Goal: Task Accomplishment & Management: Complete application form

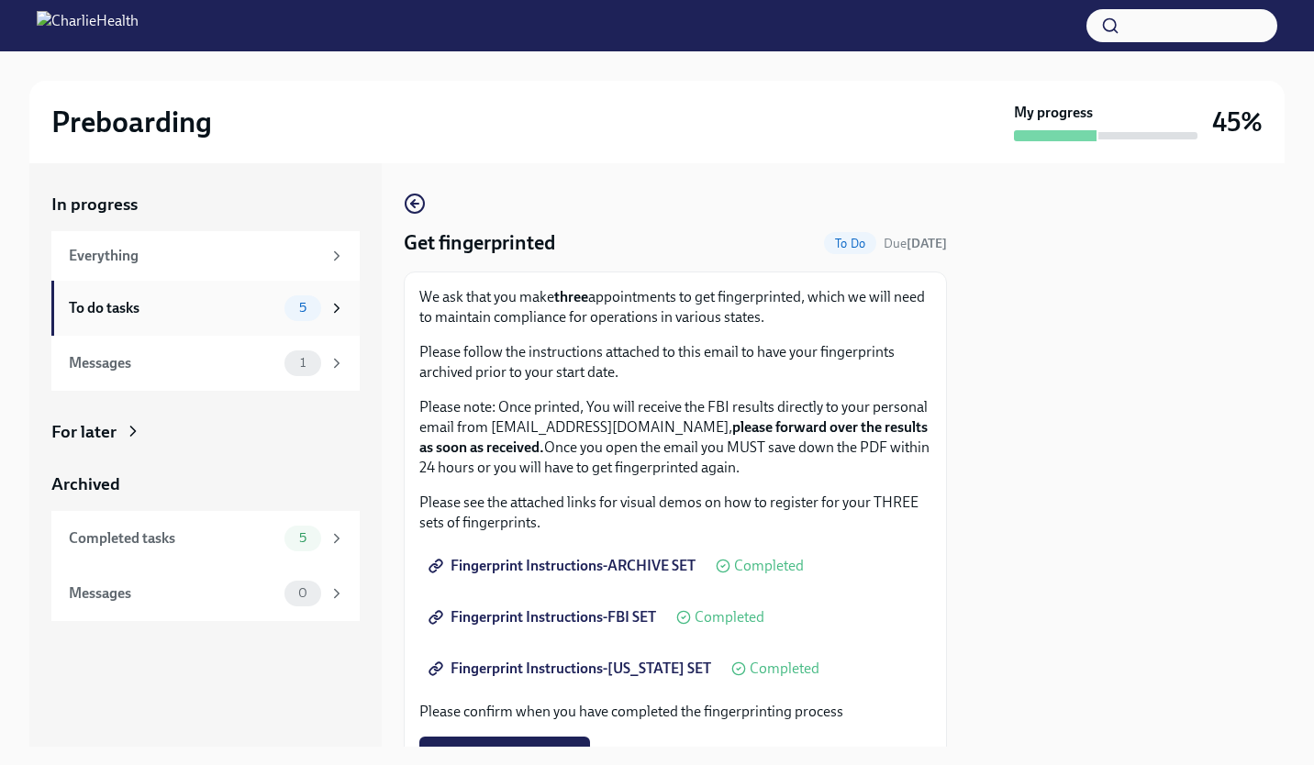
scroll to position [256, 0]
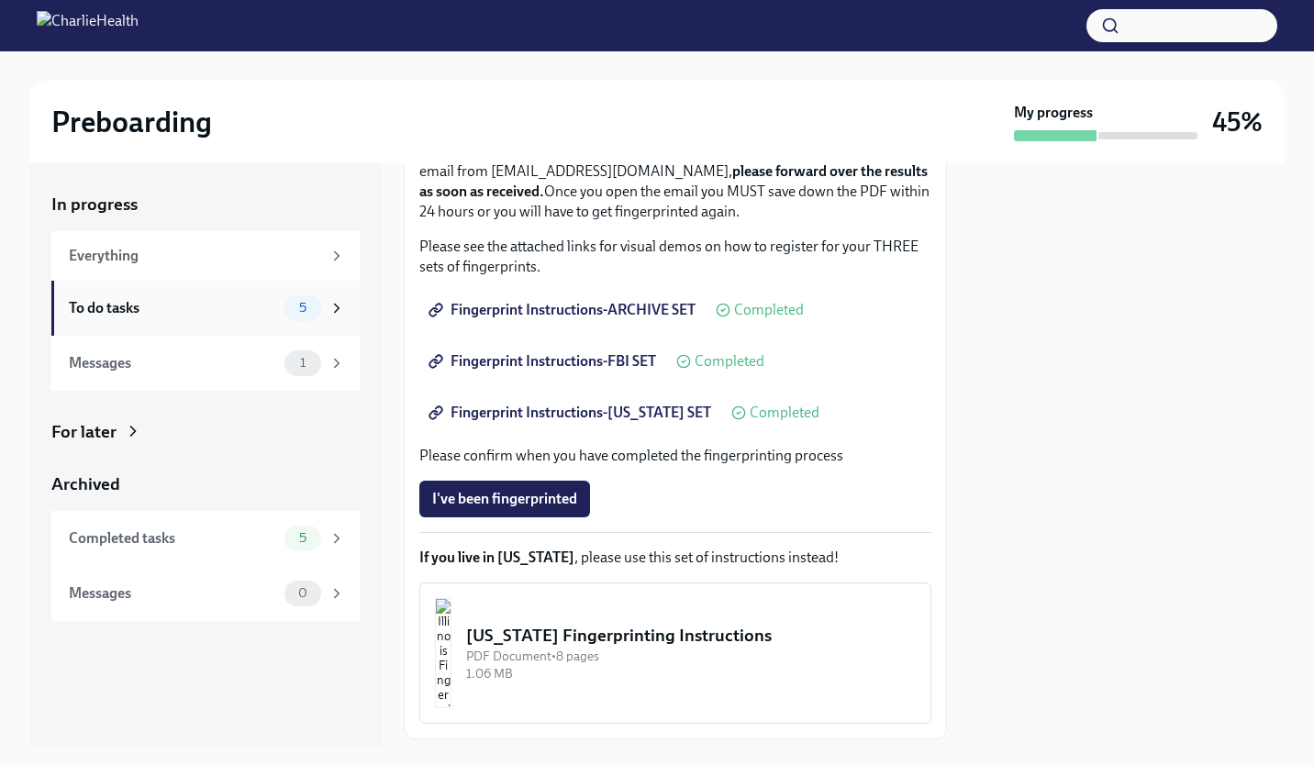
click at [256, 304] on div "To do tasks" at bounding box center [173, 308] width 208 height 20
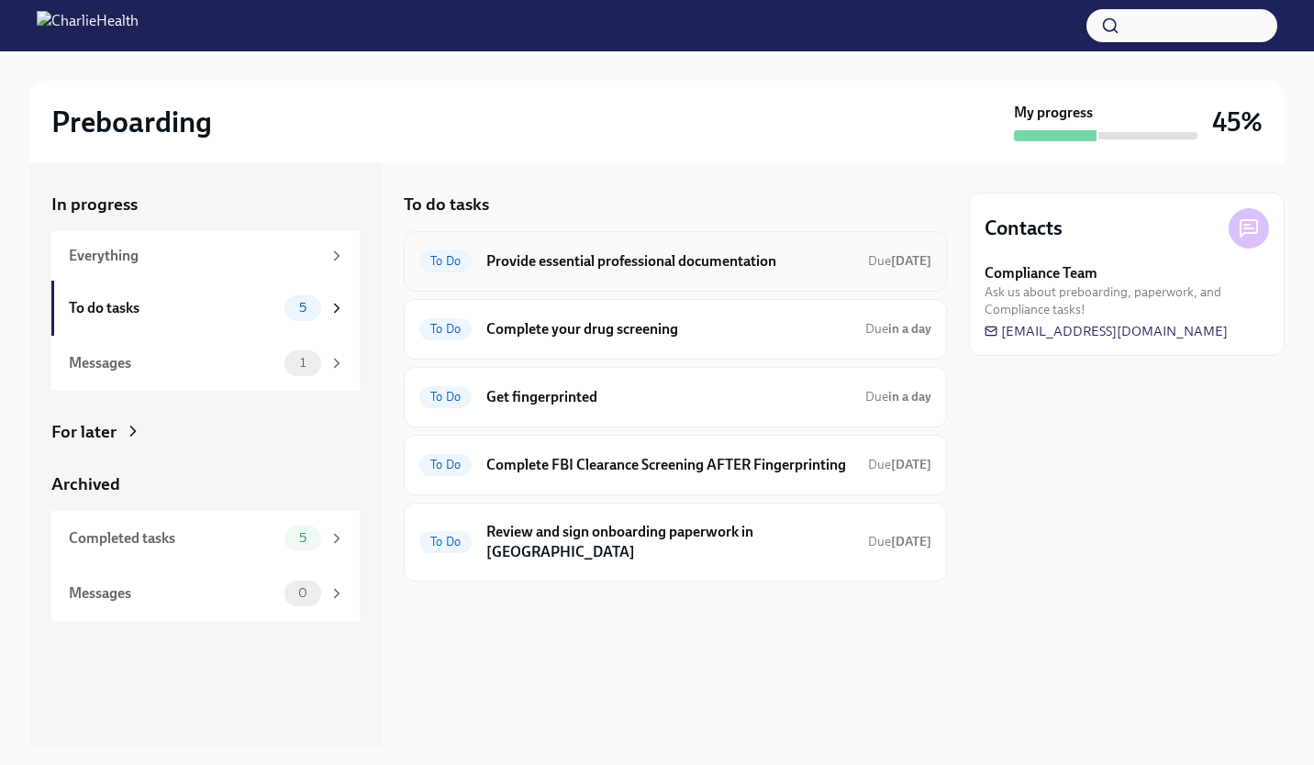
click at [677, 261] on h6 "Provide essential professional documentation" at bounding box center [669, 261] width 367 height 20
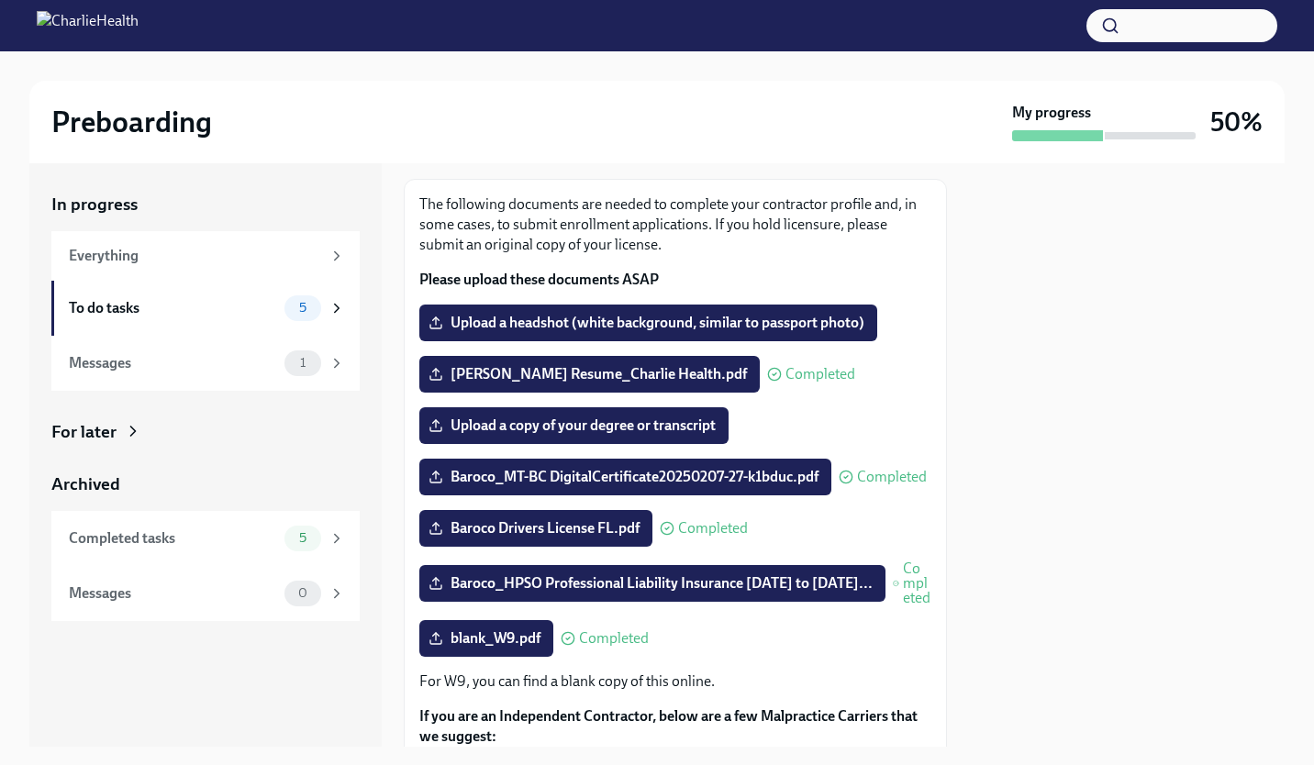
scroll to position [83, 0]
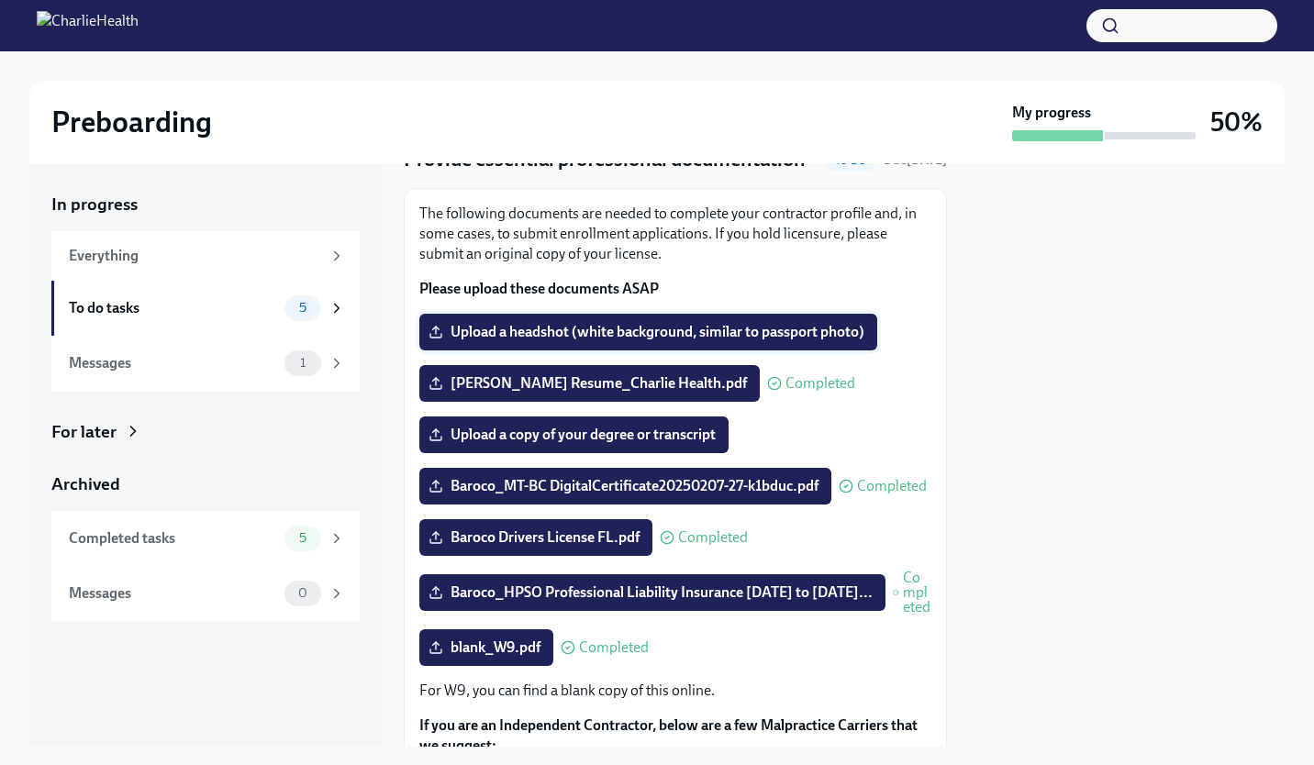
click at [690, 341] on span "Upload a headshot (white background, similar to passport photo)" at bounding box center [648, 332] width 432 height 18
click at [0, 0] on input "Upload a headshot (white background, similar to passport photo)" at bounding box center [0, 0] width 0 height 0
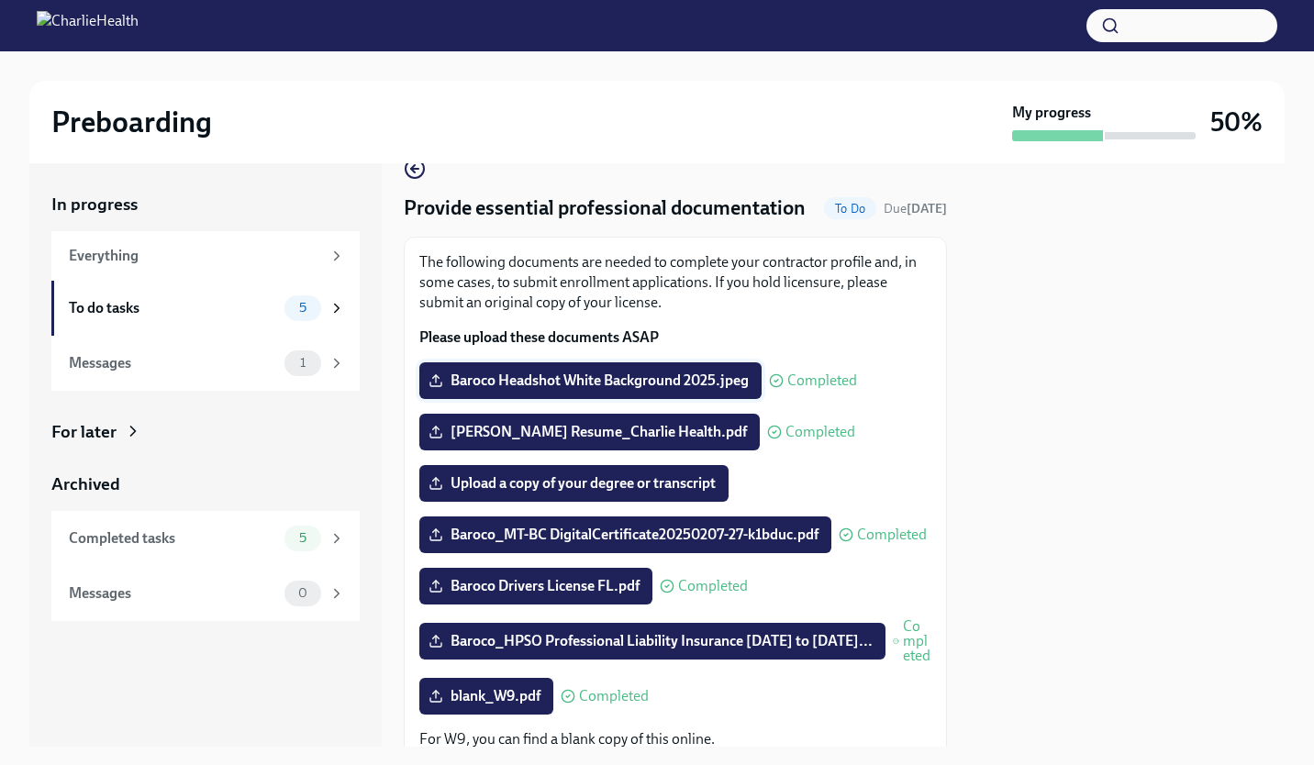
scroll to position [24, 0]
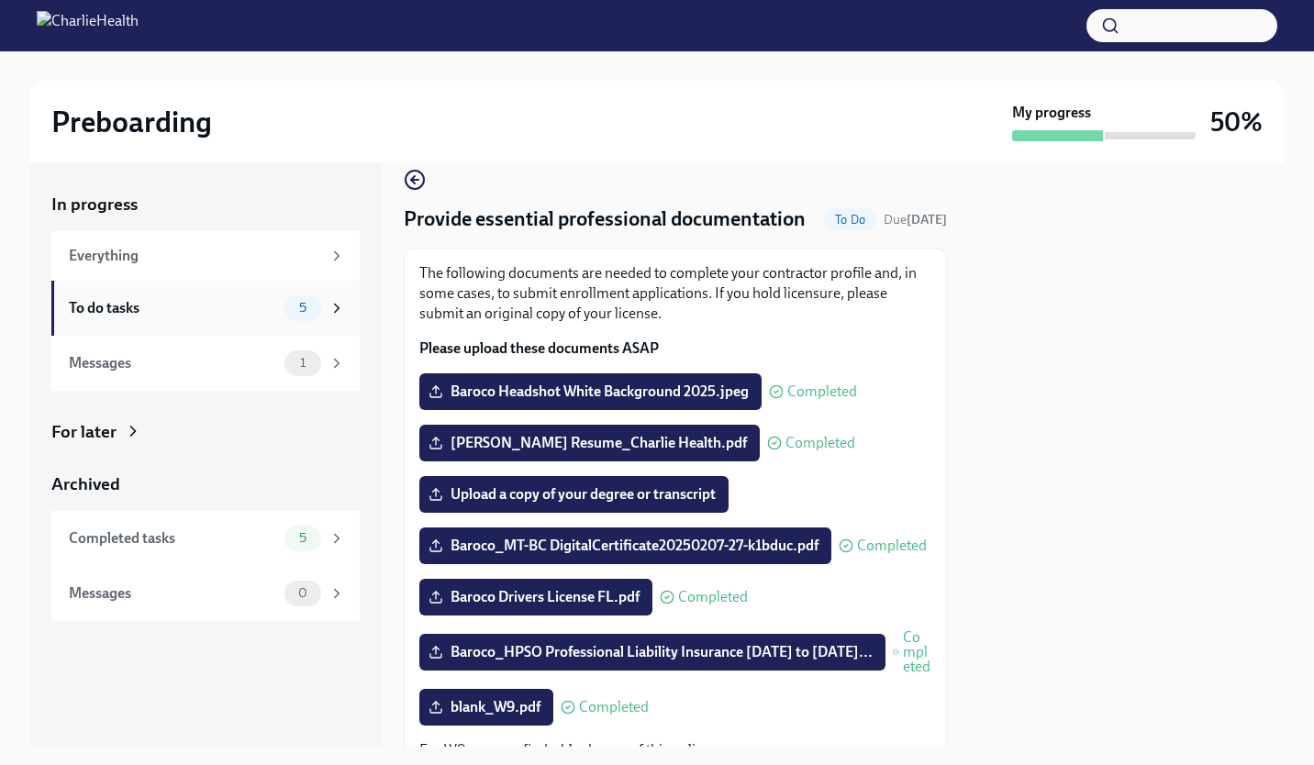
click at [254, 323] on div "To do tasks 5" at bounding box center [205, 308] width 308 height 55
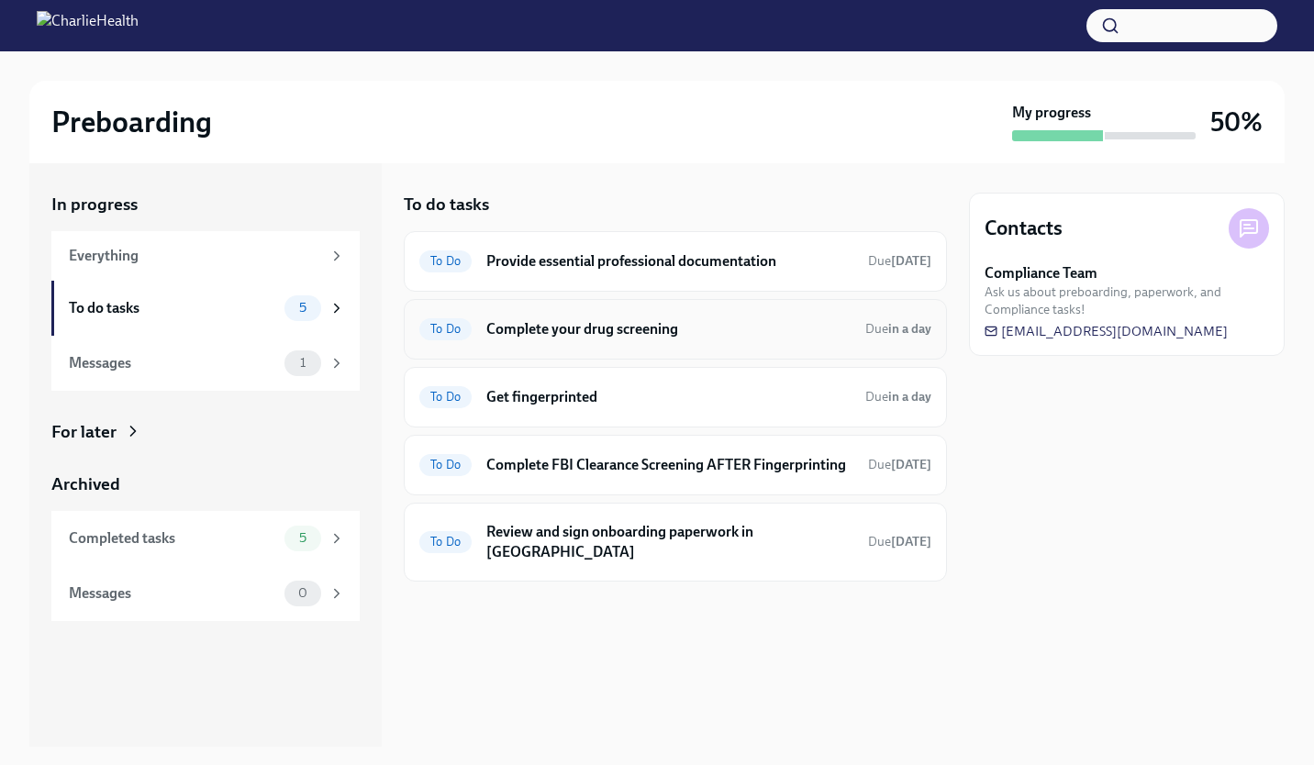
click at [639, 337] on h6 "Complete your drug screening" at bounding box center [668, 329] width 364 height 20
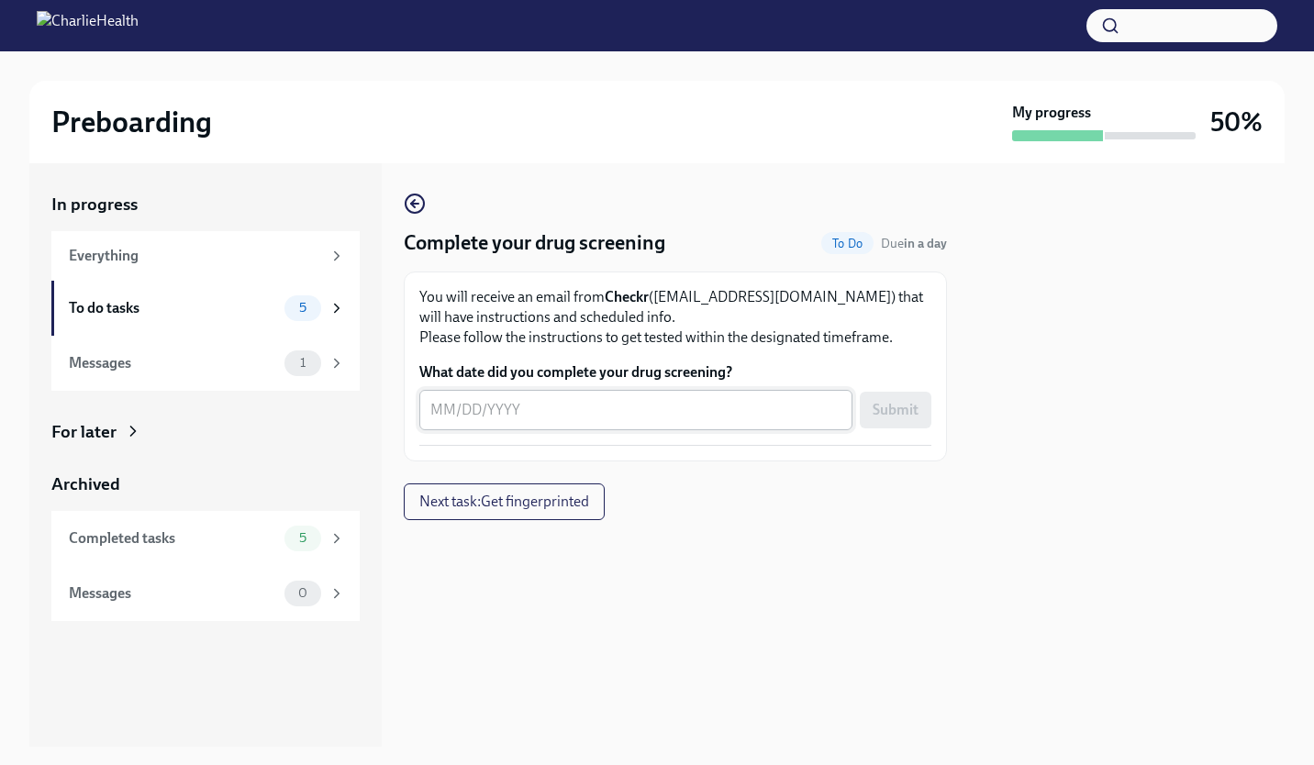
click at [565, 419] on textarea "What date did you complete your drug screening?" at bounding box center [635, 410] width 411 height 22
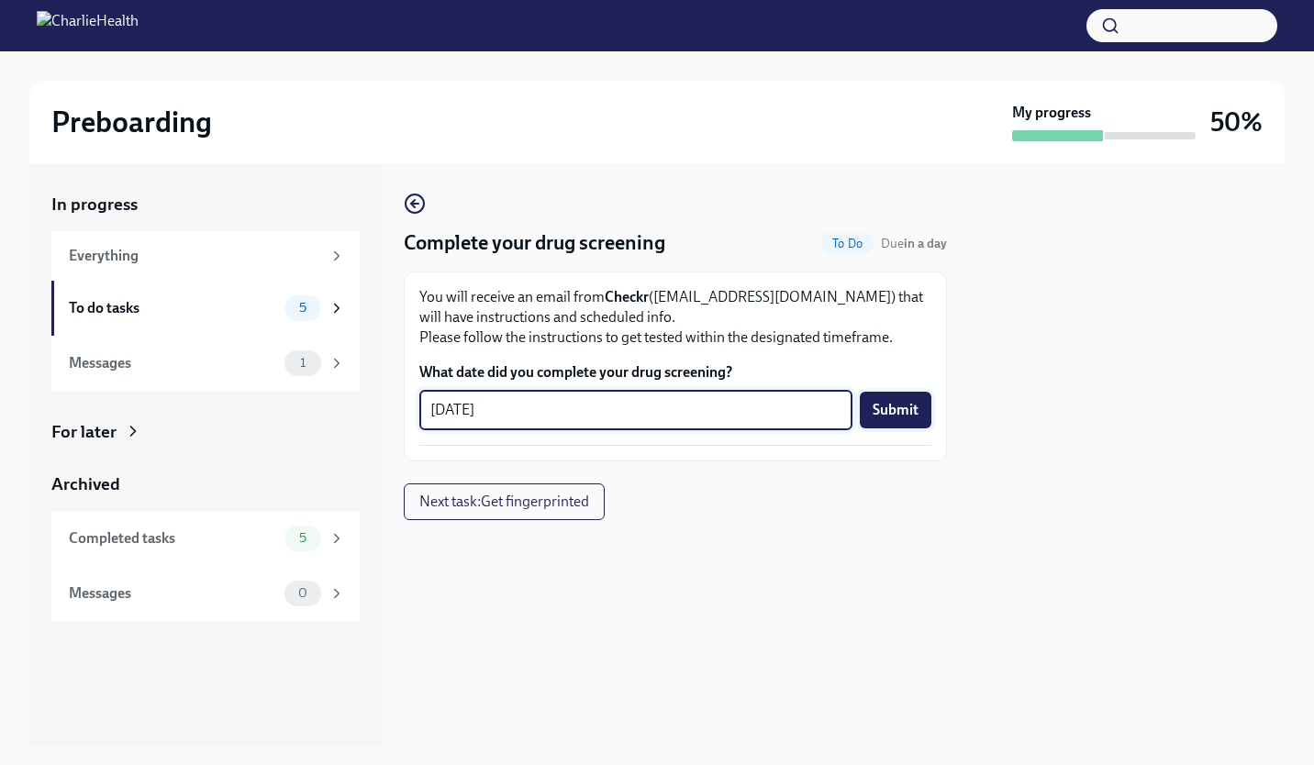
type textarea "[DATE]"
click at [900, 398] on button "Submit" at bounding box center [896, 410] width 72 height 37
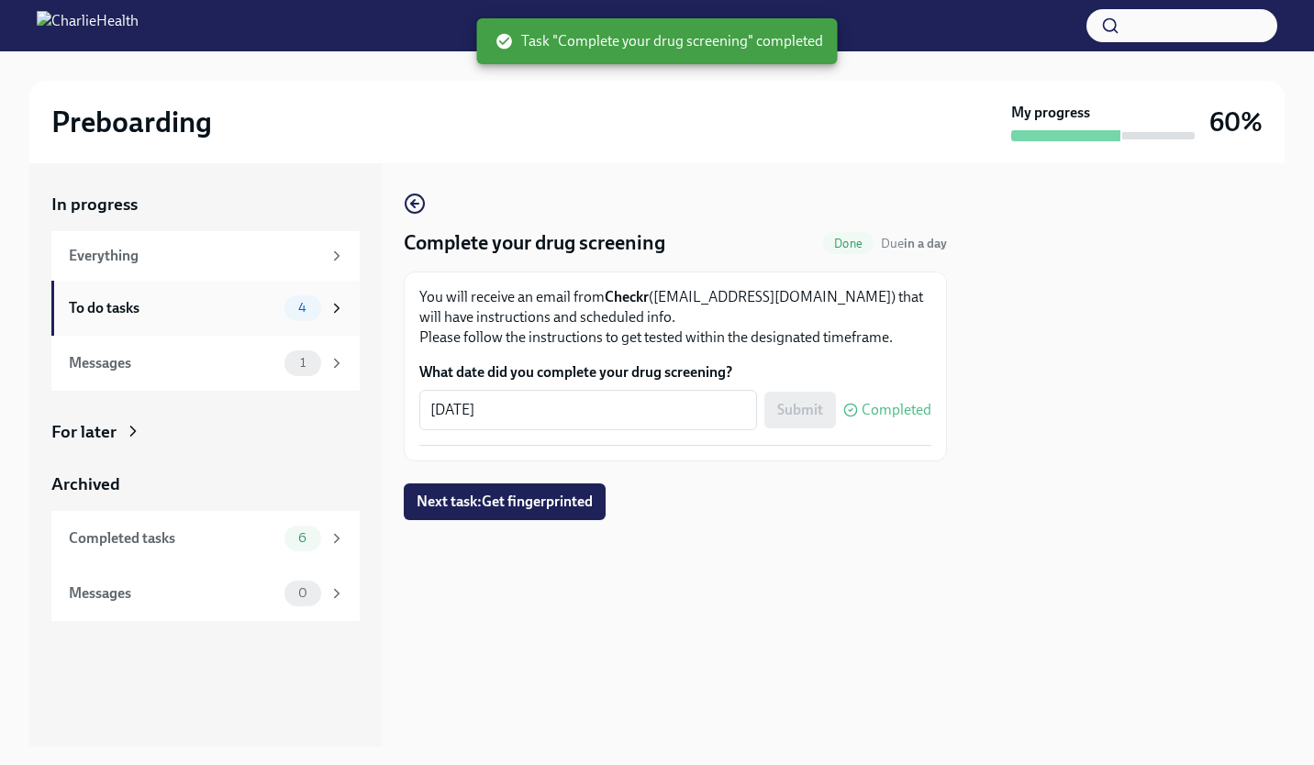
click at [326, 316] on div "4" at bounding box center [314, 308] width 61 height 26
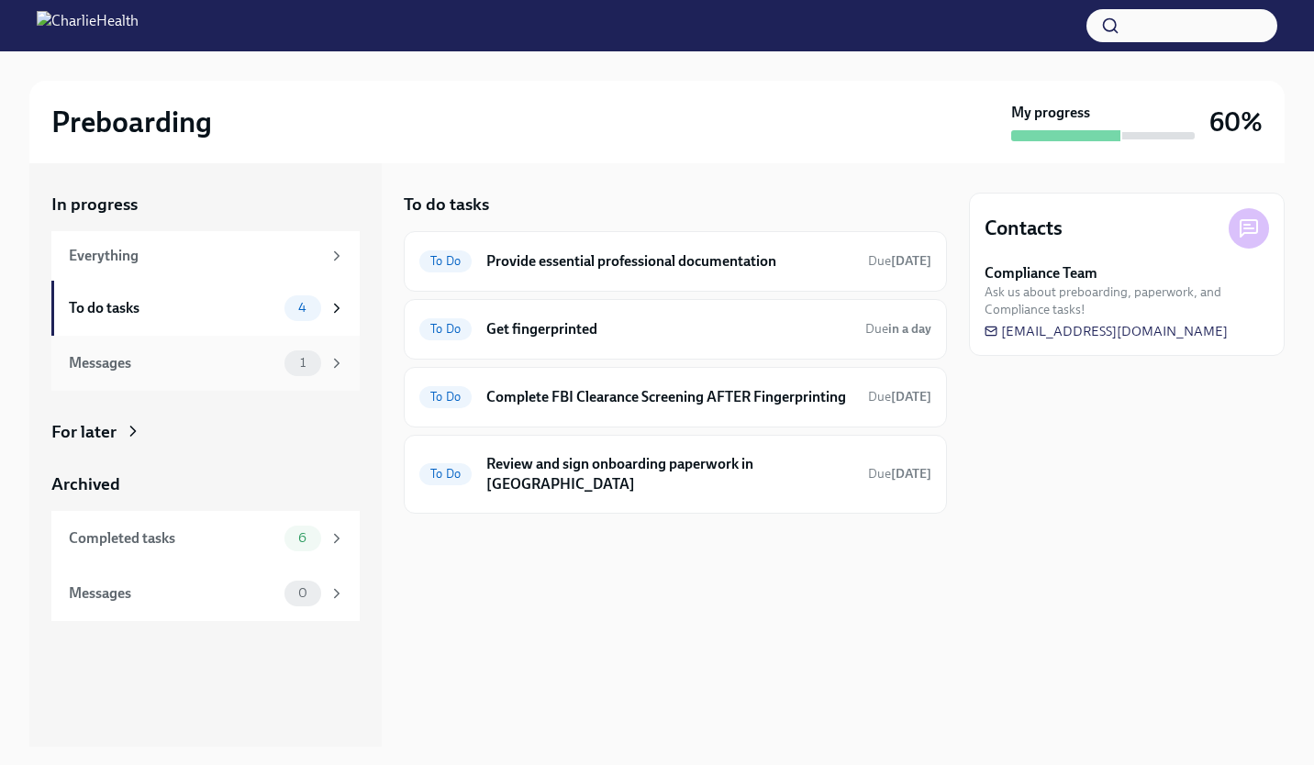
click at [326, 364] on div "1" at bounding box center [314, 363] width 61 height 26
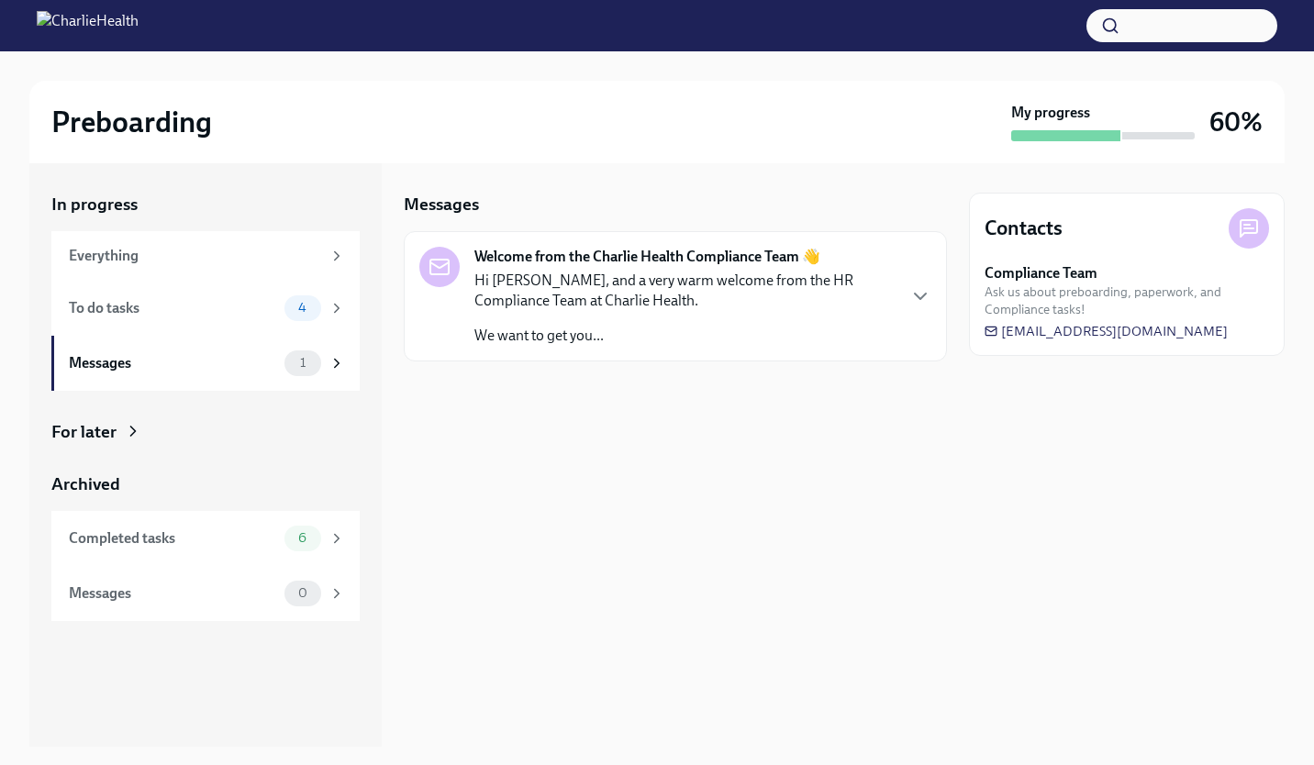
click at [555, 325] on div "Hi [PERSON_NAME], and a very warm welcome from the HR Compliance Team at Charli…" at bounding box center [684, 308] width 420 height 75
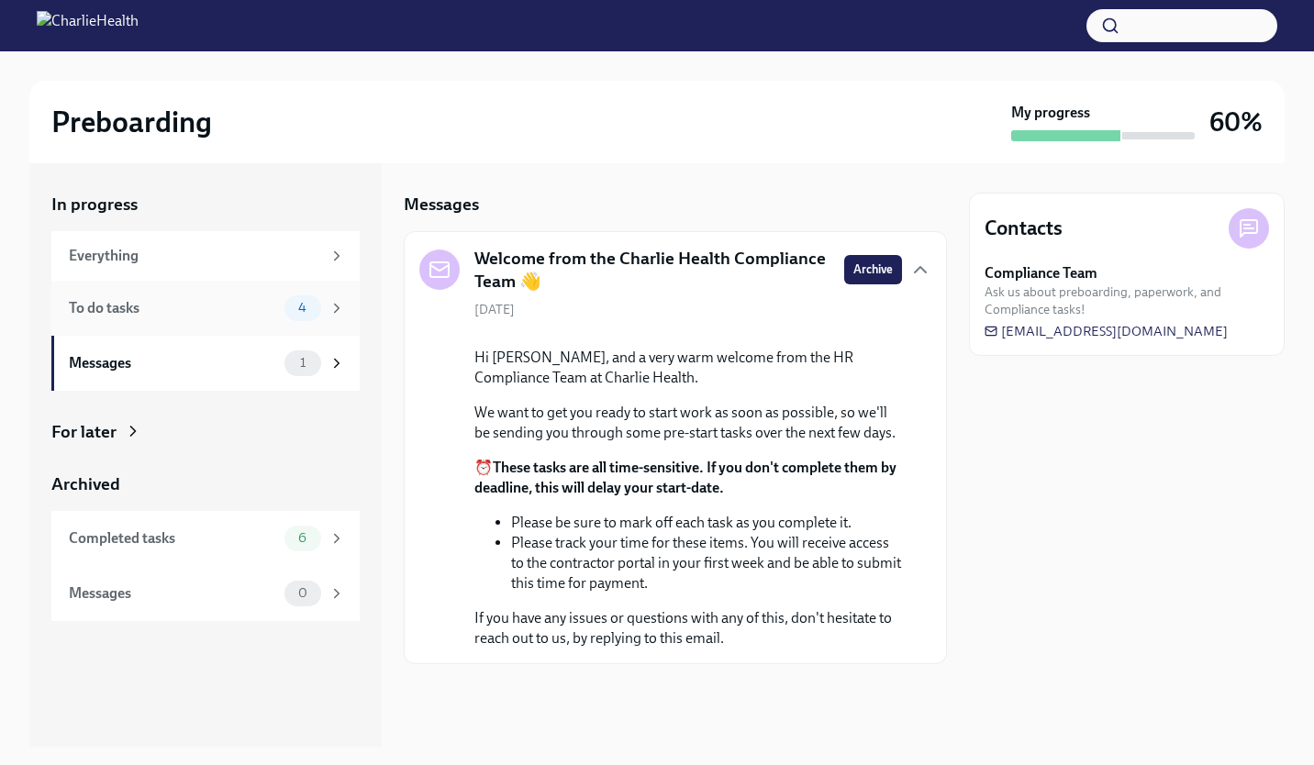
click at [333, 313] on icon at bounding box center [336, 308] width 17 height 17
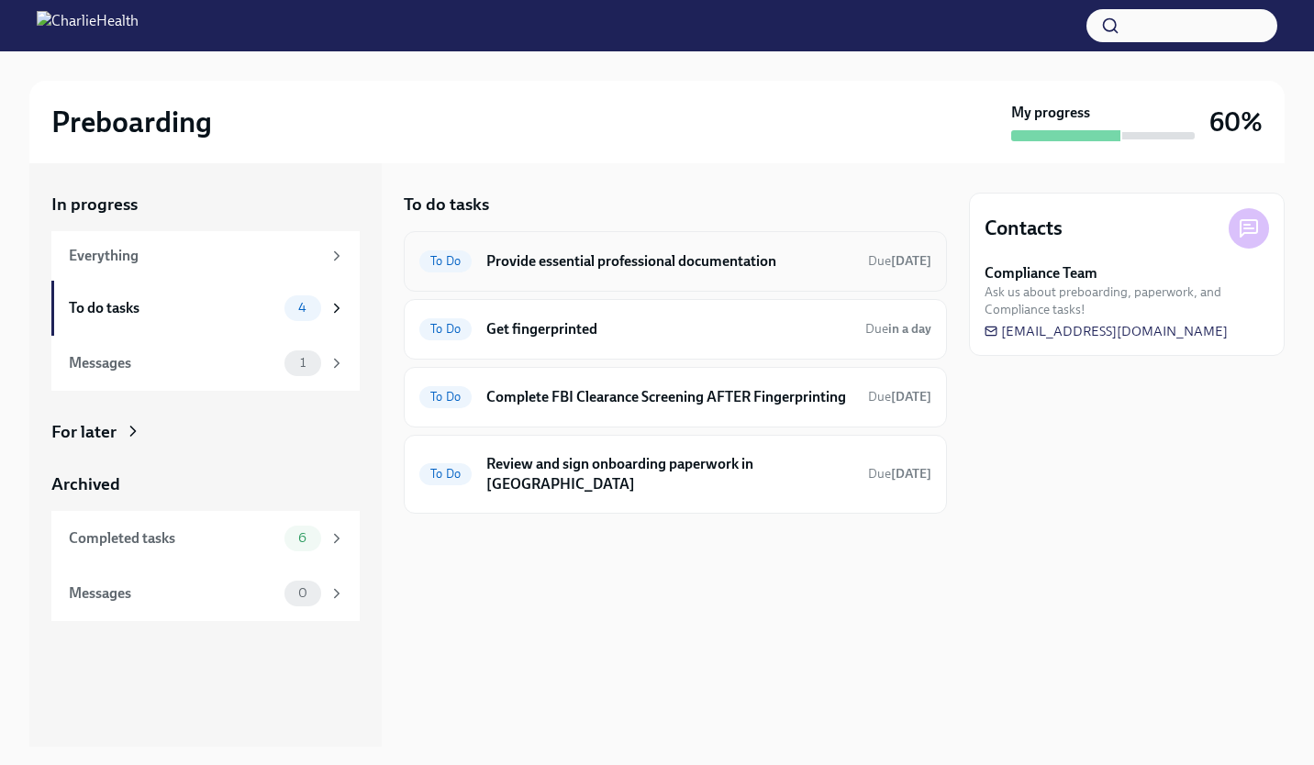
click at [620, 257] on h6 "Provide essential professional documentation" at bounding box center [669, 261] width 367 height 20
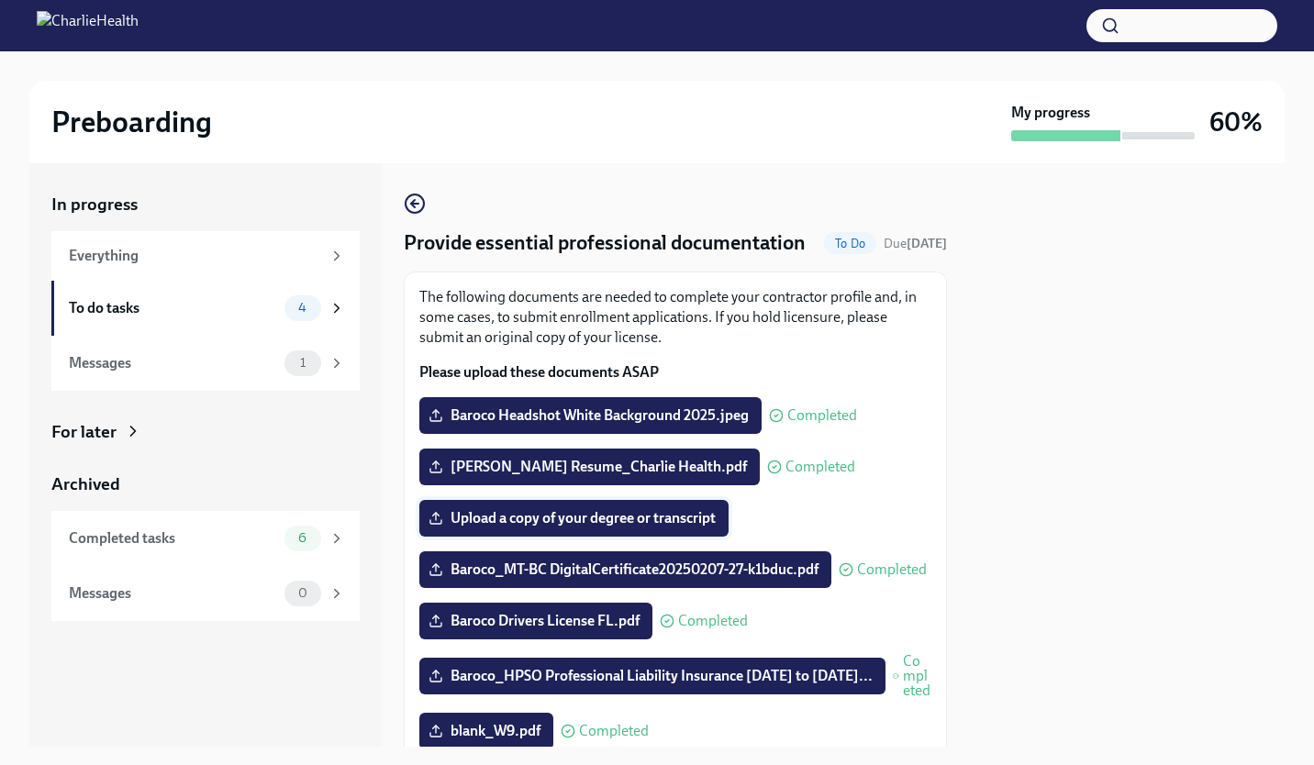
click at [609, 527] on span "Upload a copy of your degree or transcript" at bounding box center [573, 518] width 283 height 18
click at [0, 0] on input "Upload a copy of your degree or transcript" at bounding box center [0, 0] width 0 height 0
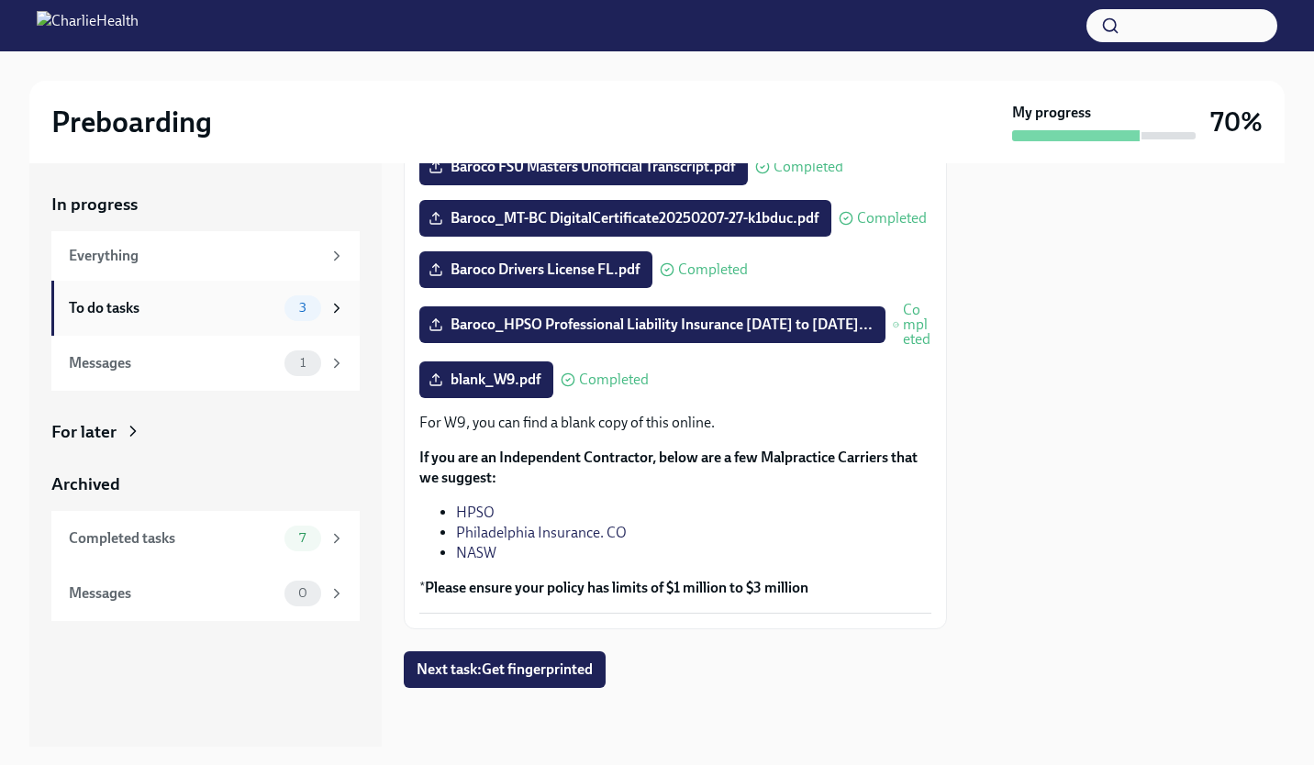
click at [304, 311] on span "3" at bounding box center [302, 308] width 29 height 14
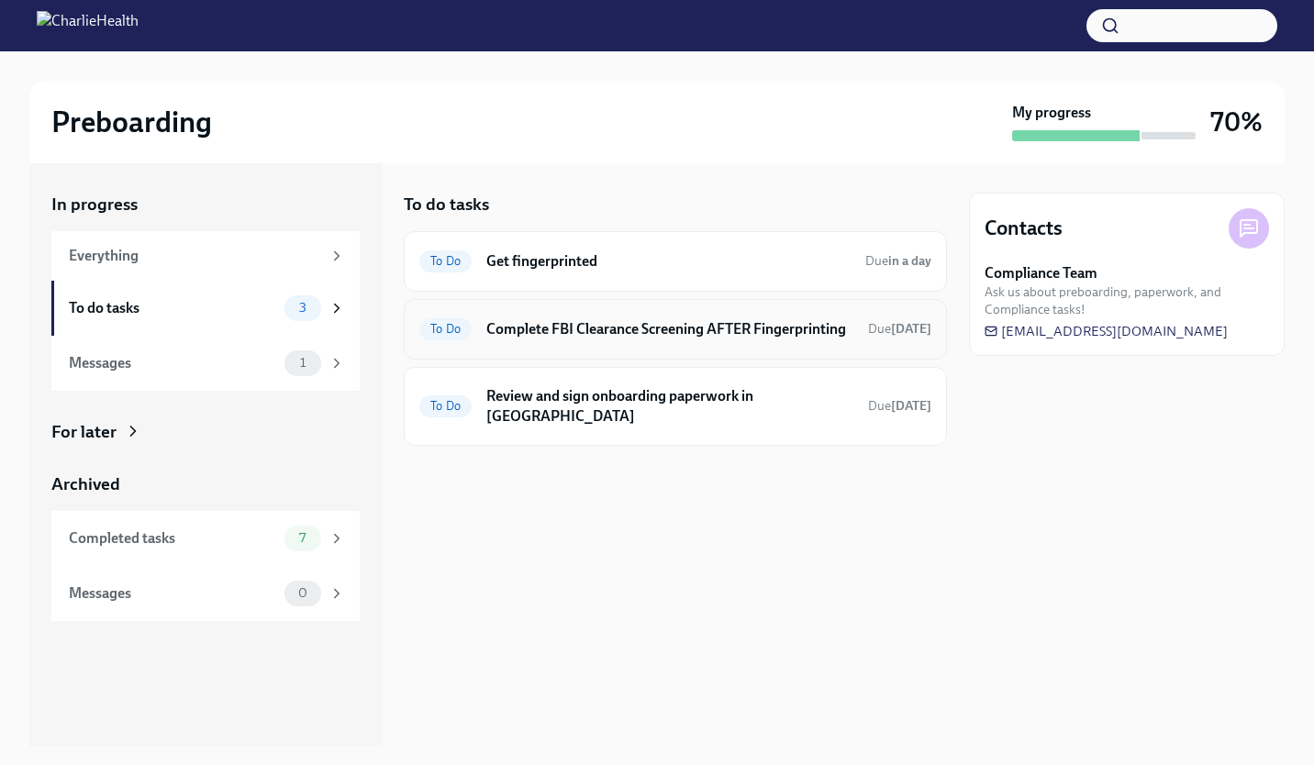
click at [724, 339] on h6 "Complete FBI Clearance Screening AFTER Fingerprinting" at bounding box center [669, 329] width 367 height 20
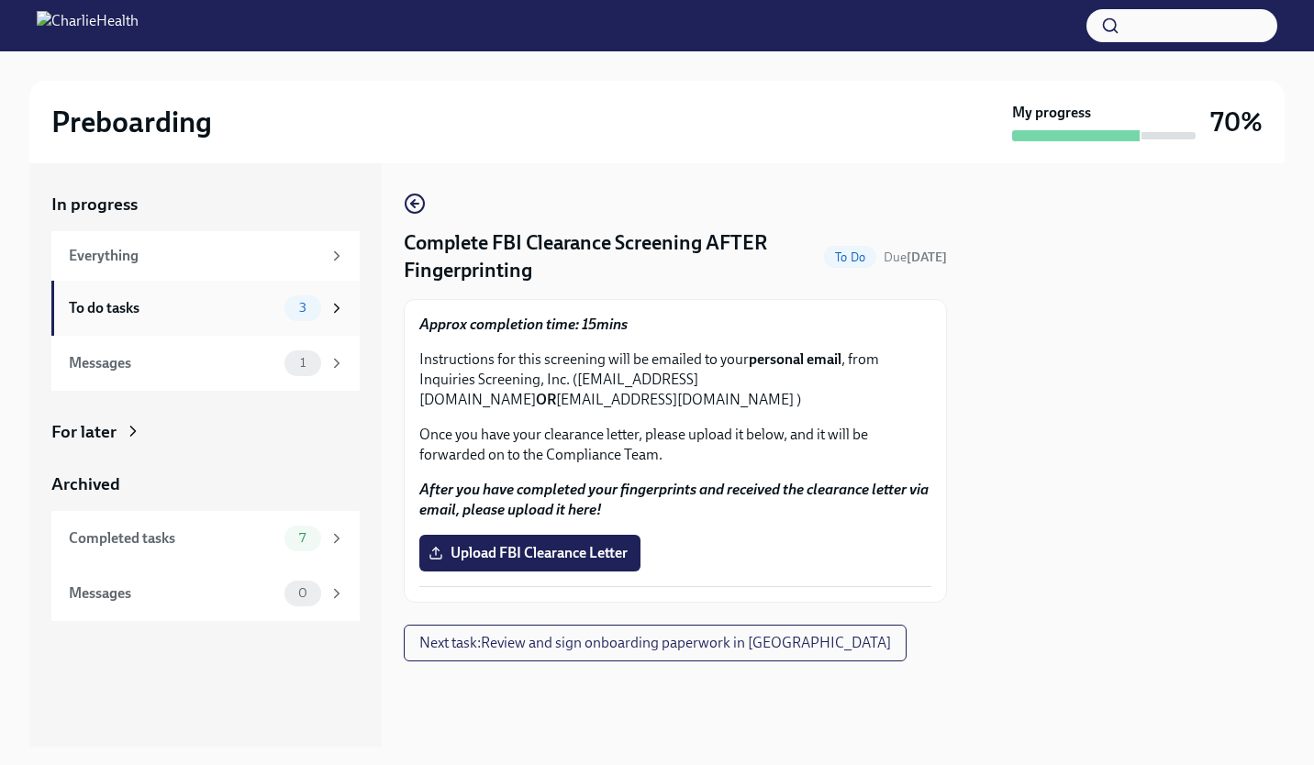
click at [267, 305] on div "To do tasks" at bounding box center [173, 308] width 208 height 20
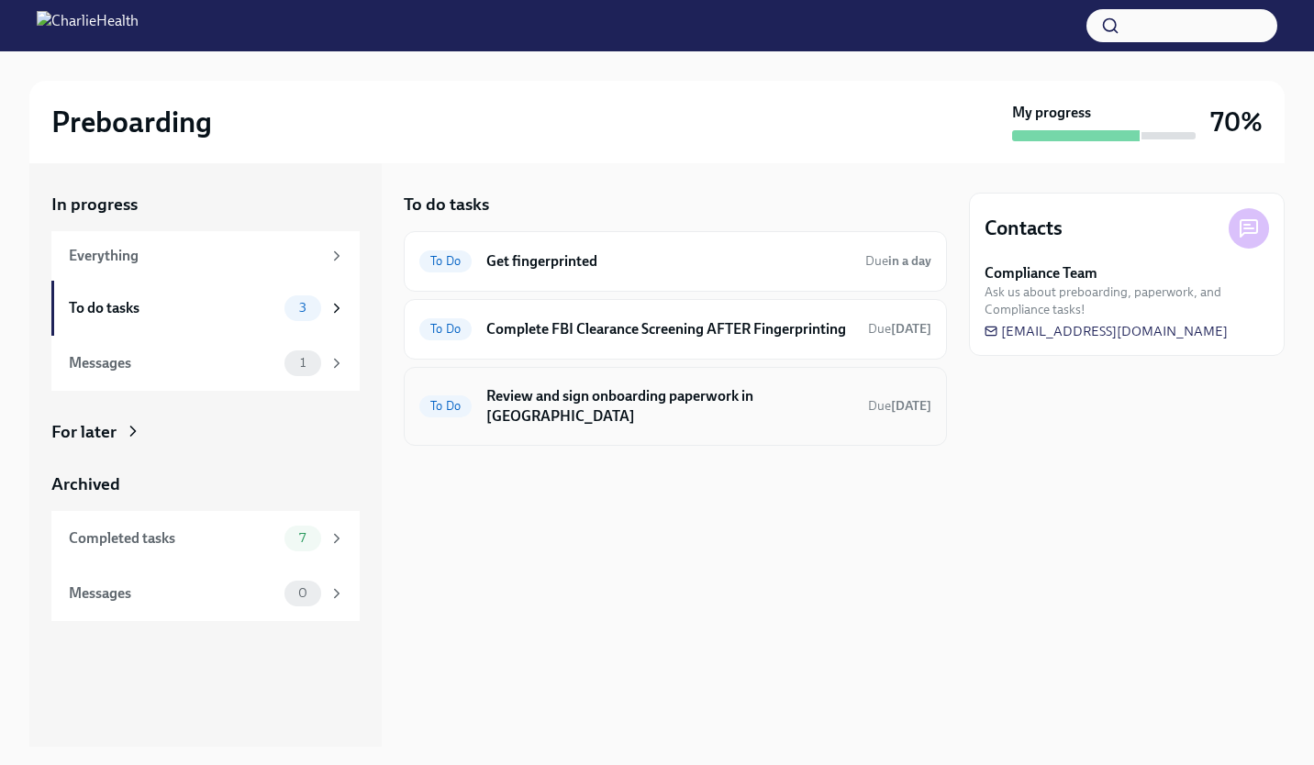
click at [560, 417] on h6 "Review and sign onboarding paperwork in [GEOGRAPHIC_DATA]" at bounding box center [669, 406] width 367 height 40
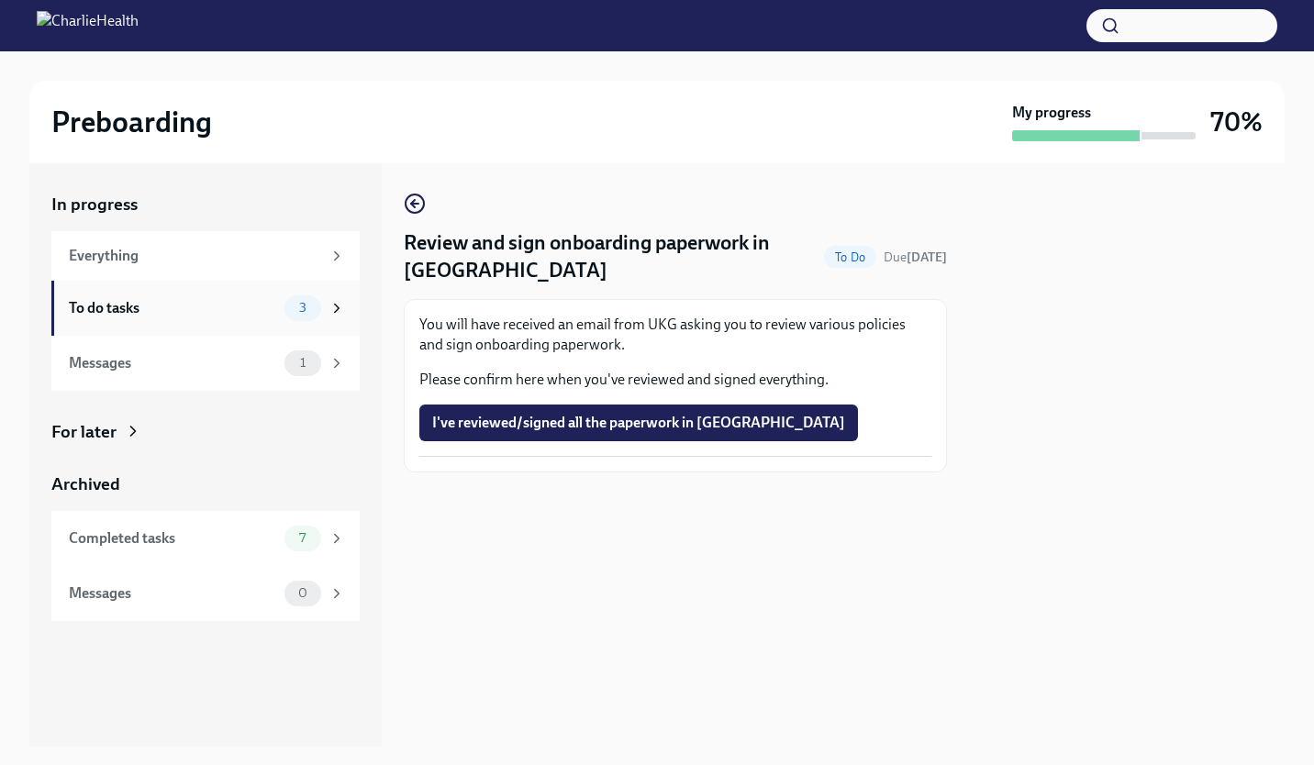
click at [321, 307] on div "3" at bounding box center [314, 308] width 61 height 26
